Goal: Find specific page/section: Find specific page/section

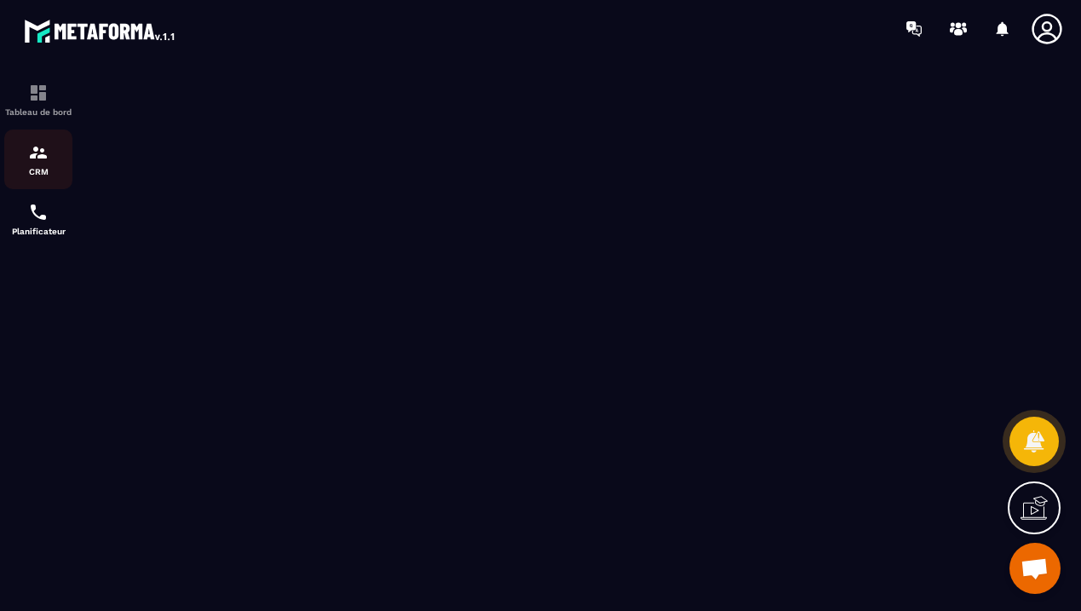
click at [37, 146] on img at bounding box center [38, 152] width 20 height 20
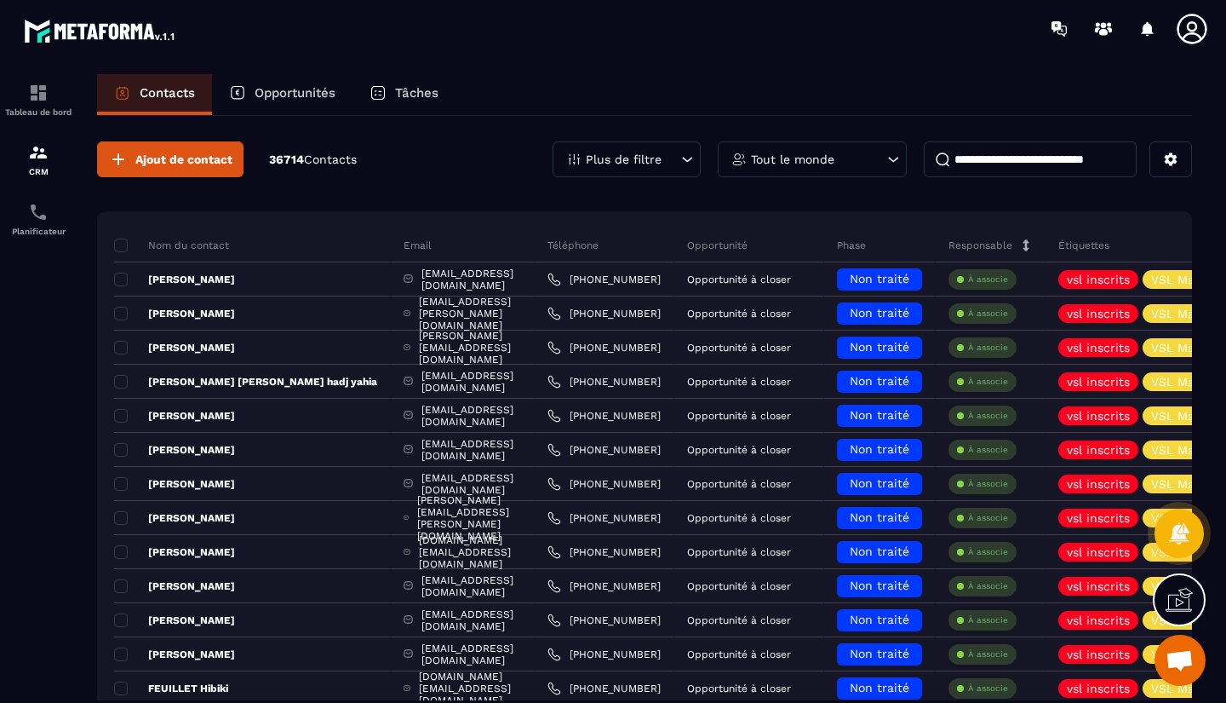
click at [289, 91] on p "Opportunités" at bounding box center [295, 92] width 81 height 15
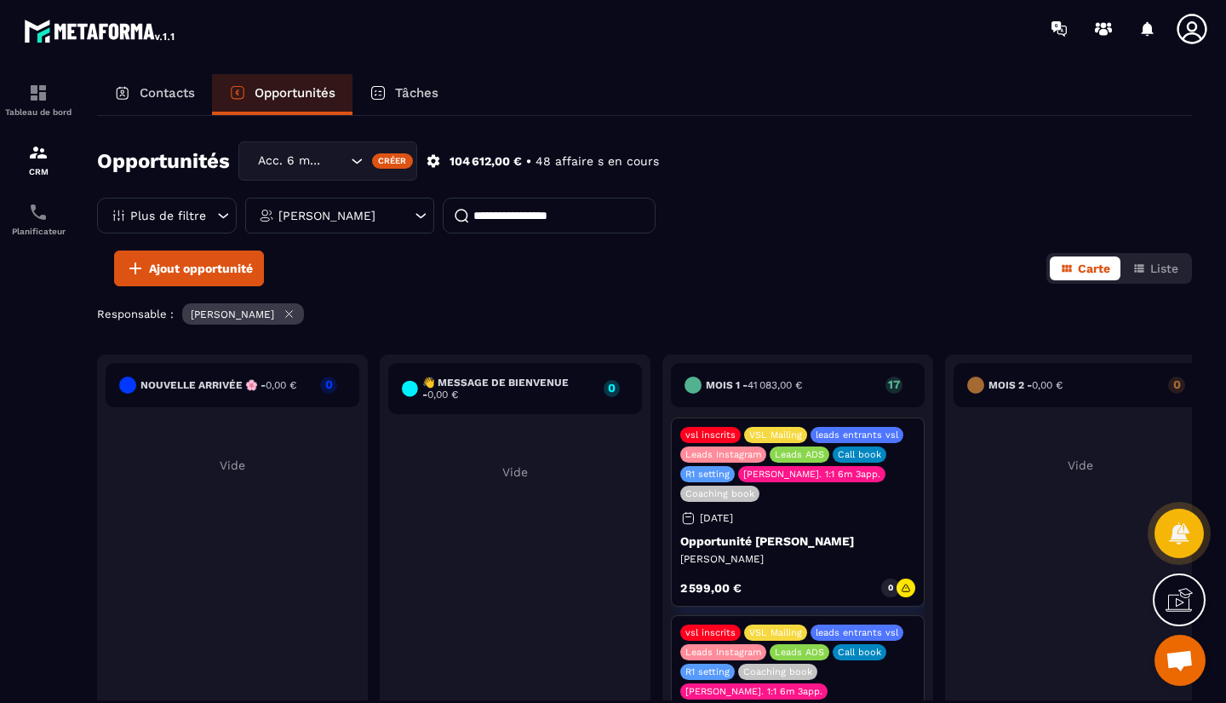
click at [507, 215] on input at bounding box center [549, 216] width 213 height 36
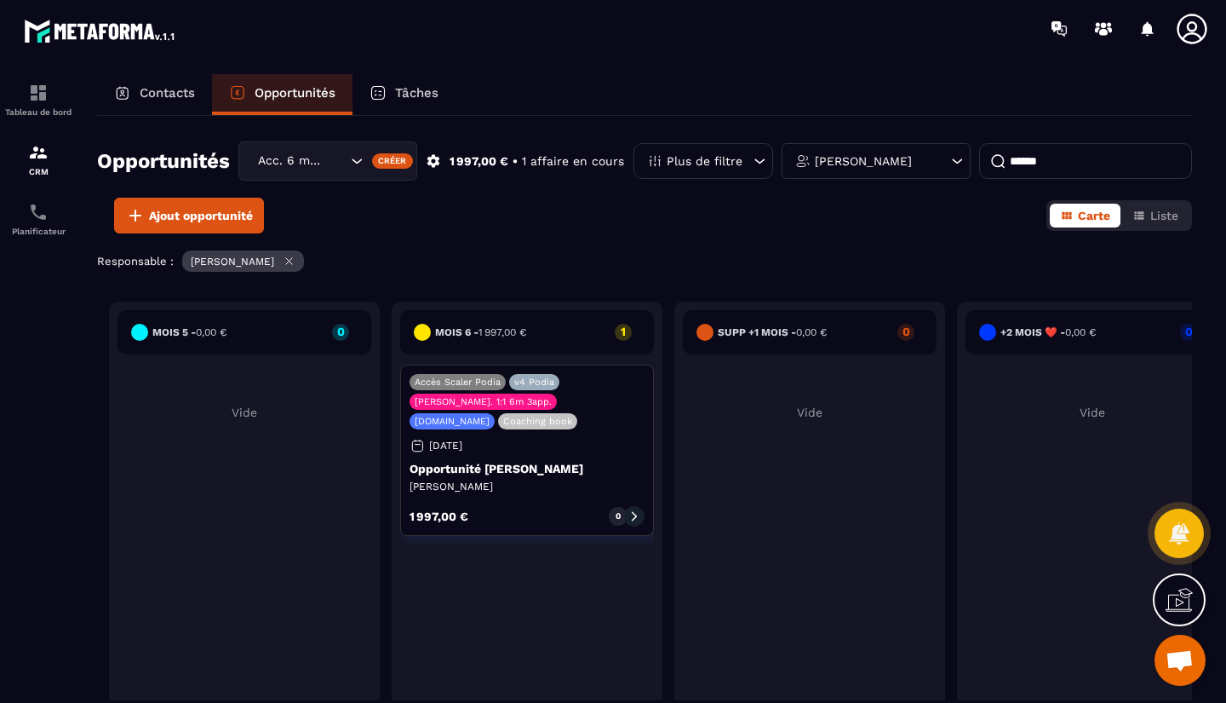
scroll to position [0, 1701]
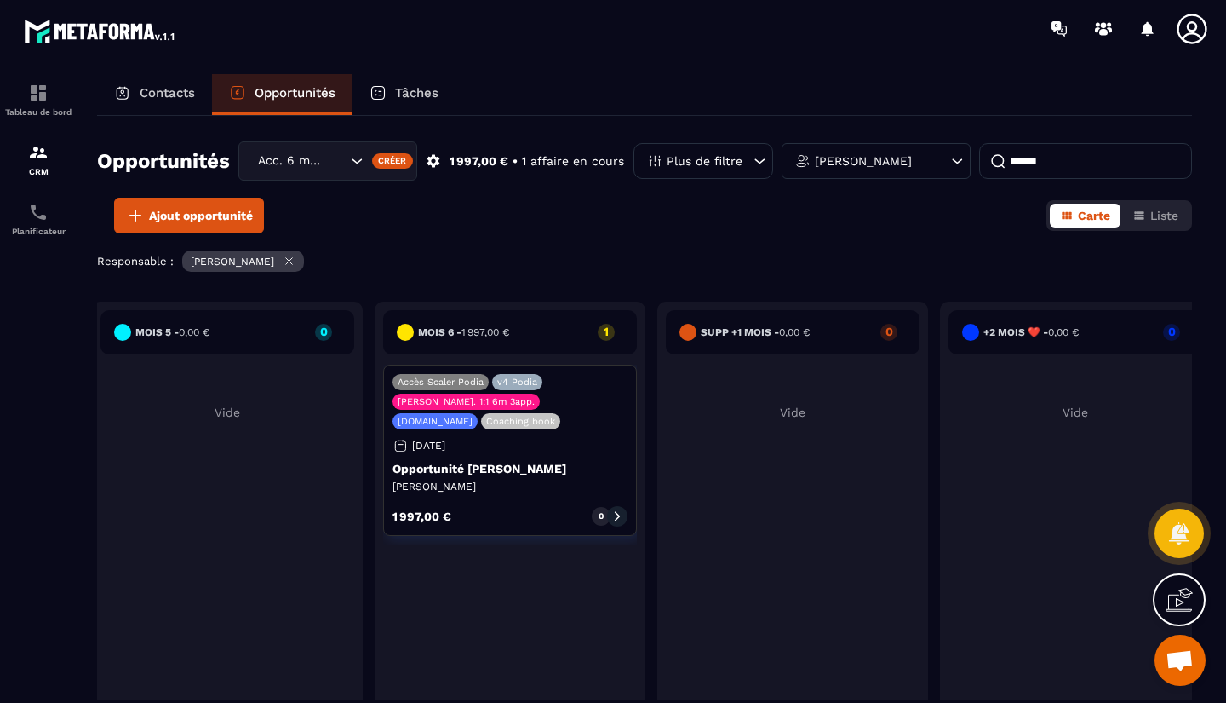
type input "******"
click at [508, 459] on div "Accès Scaler Podia v4 Podia [PERSON_NAME]. 1:1 6m 3app. [DOMAIN_NAME] Coaching …" at bounding box center [510, 449] width 254 height 171
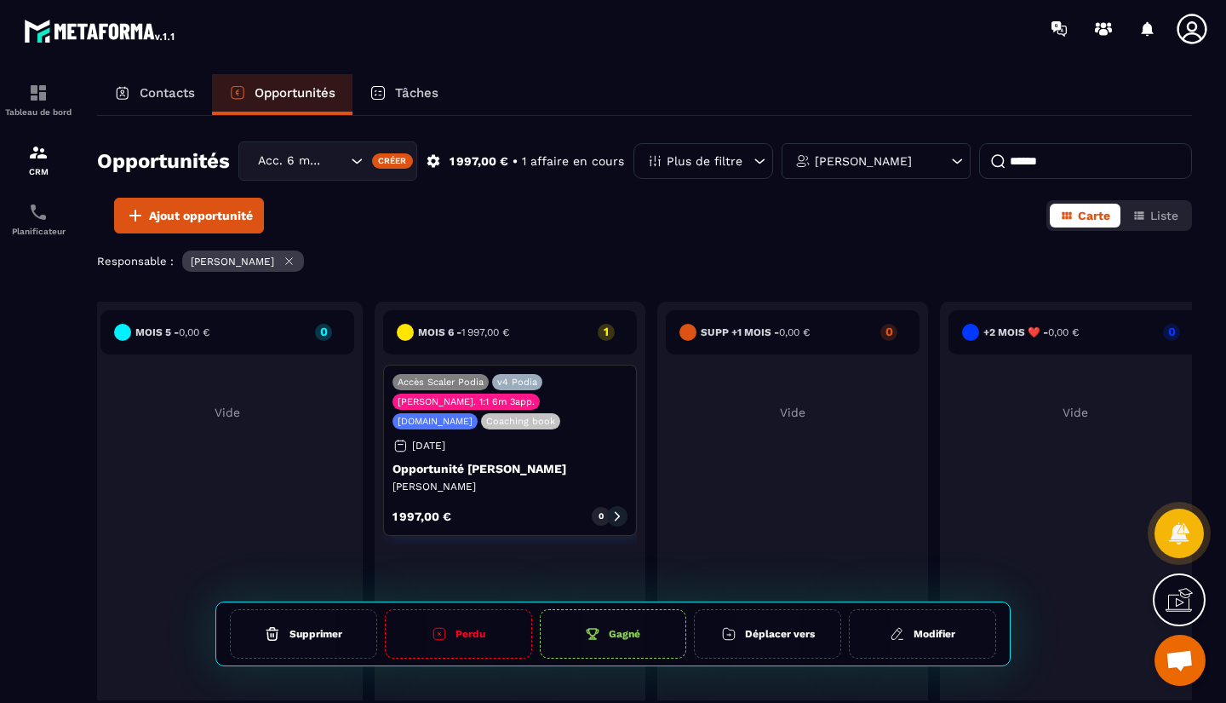
click at [510, 472] on p "Opportunité [PERSON_NAME]" at bounding box center [510, 469] width 235 height 14
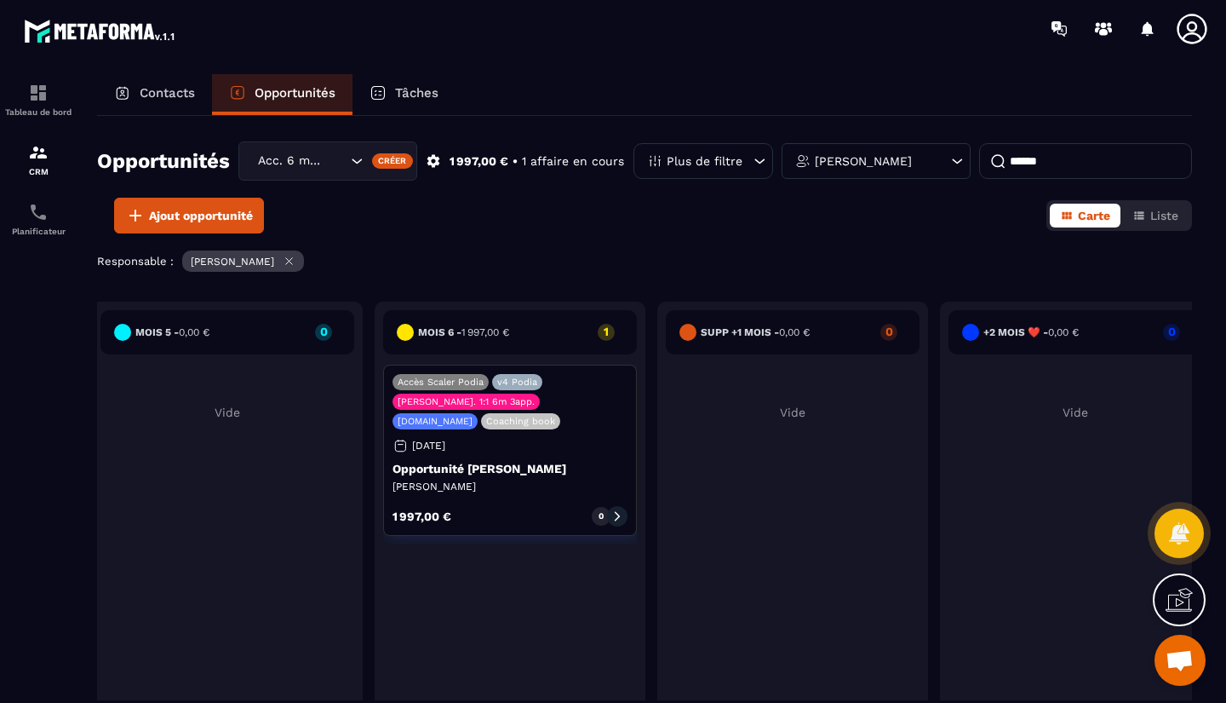
click at [533, 476] on div "Accès Scaler Podia v4 Podia [PERSON_NAME]. 1:1 6m 3app. [DOMAIN_NAME] Coaching …" at bounding box center [510, 449] width 254 height 171
click at [533, 467] on p "Opportunité [PERSON_NAME]" at bounding box center [510, 469] width 235 height 14
